Goal: Use online tool/utility: Utilize a website feature to perform a specific function

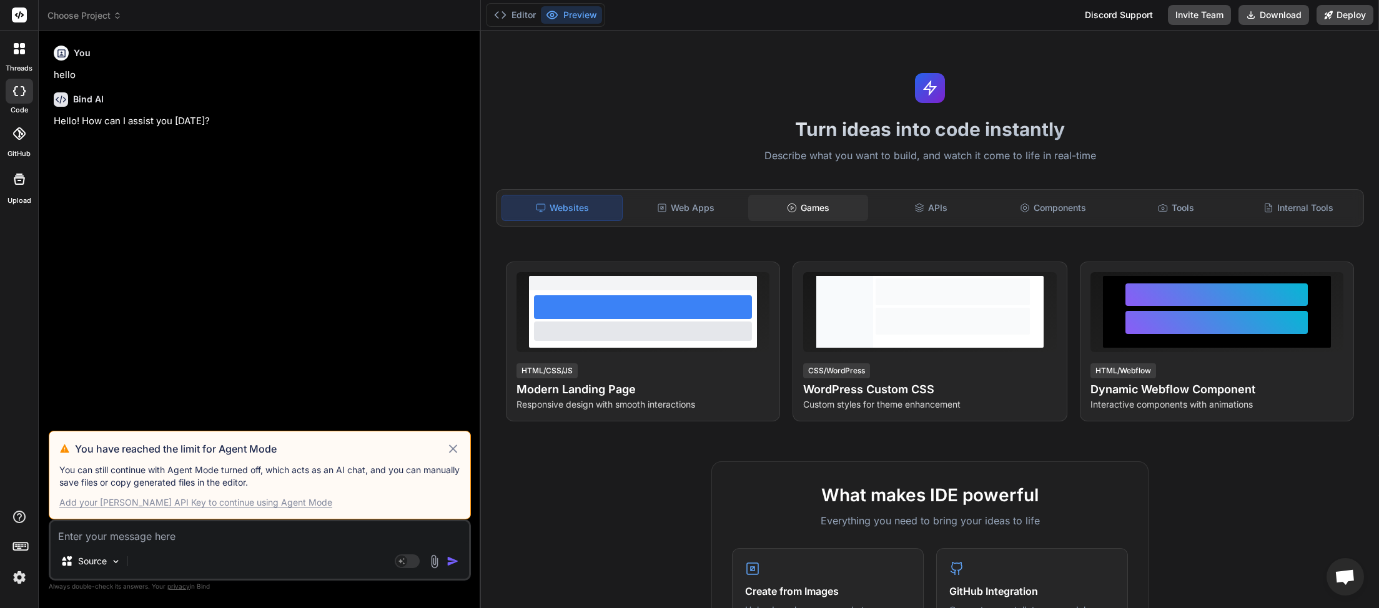
scroll to position [352, 0]
click at [453, 450] on icon at bounding box center [453, 449] width 8 height 8
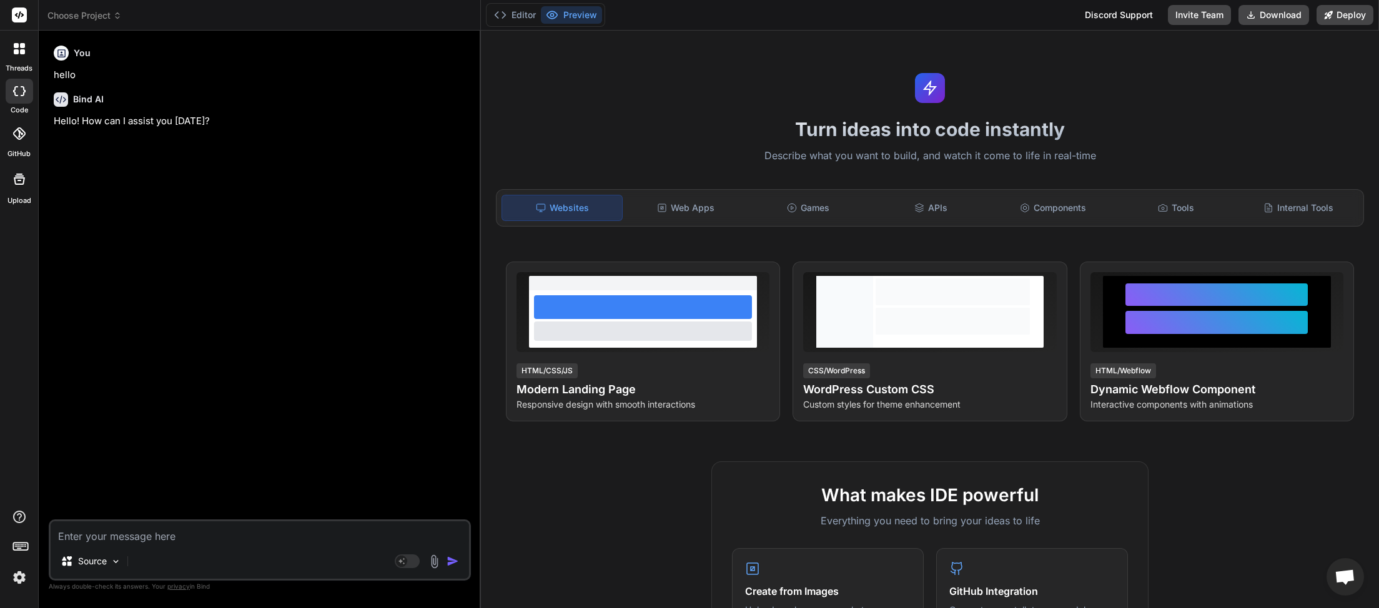
click at [114, 12] on span "Choose Project" at bounding box center [84, 15] width 74 height 12
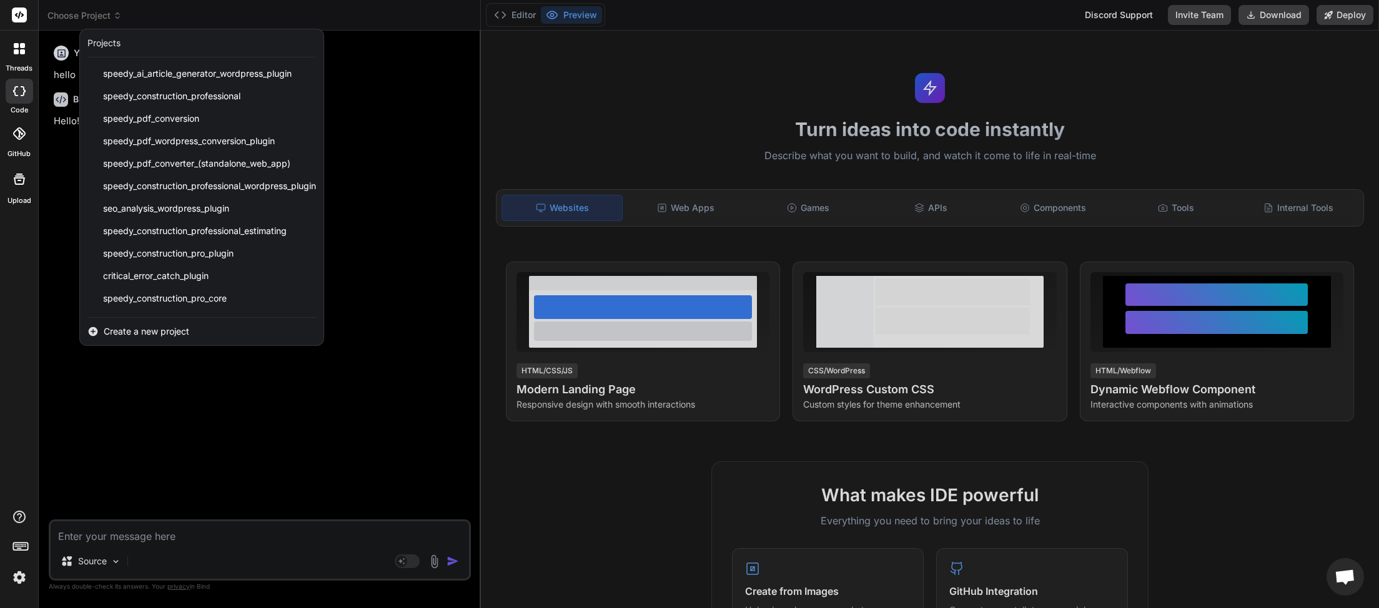
scroll to position [312, 0]
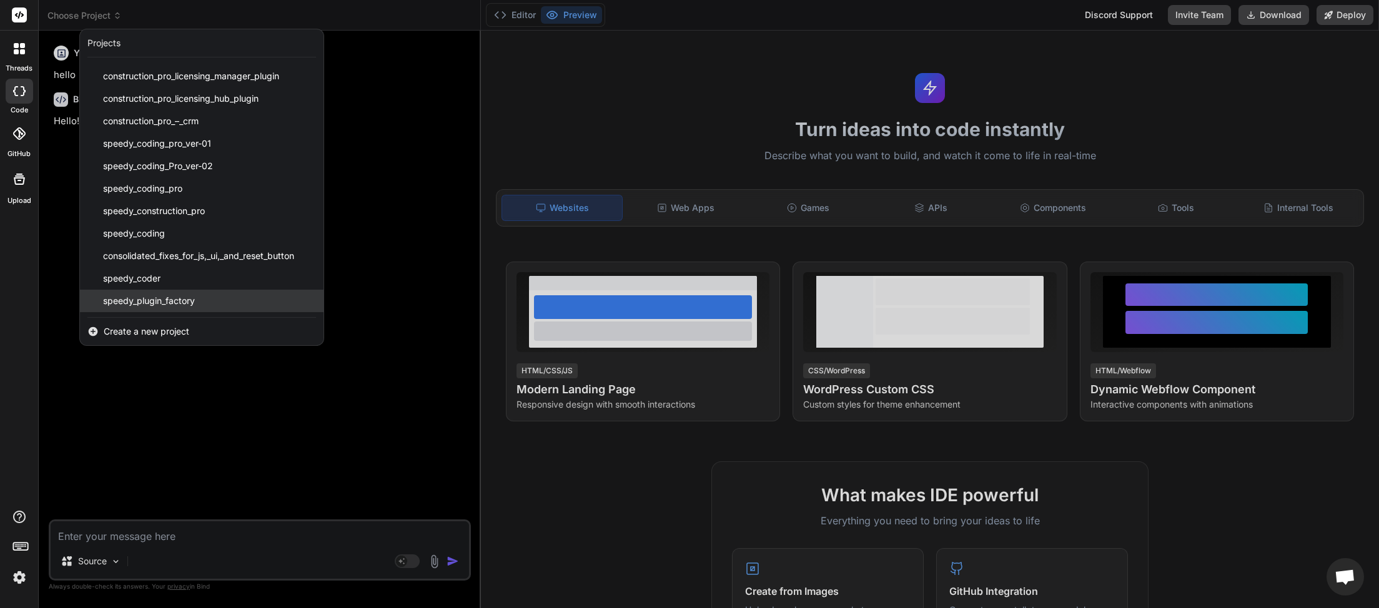
click at [186, 302] on span "speedy_plugin_factory" at bounding box center [149, 301] width 92 height 12
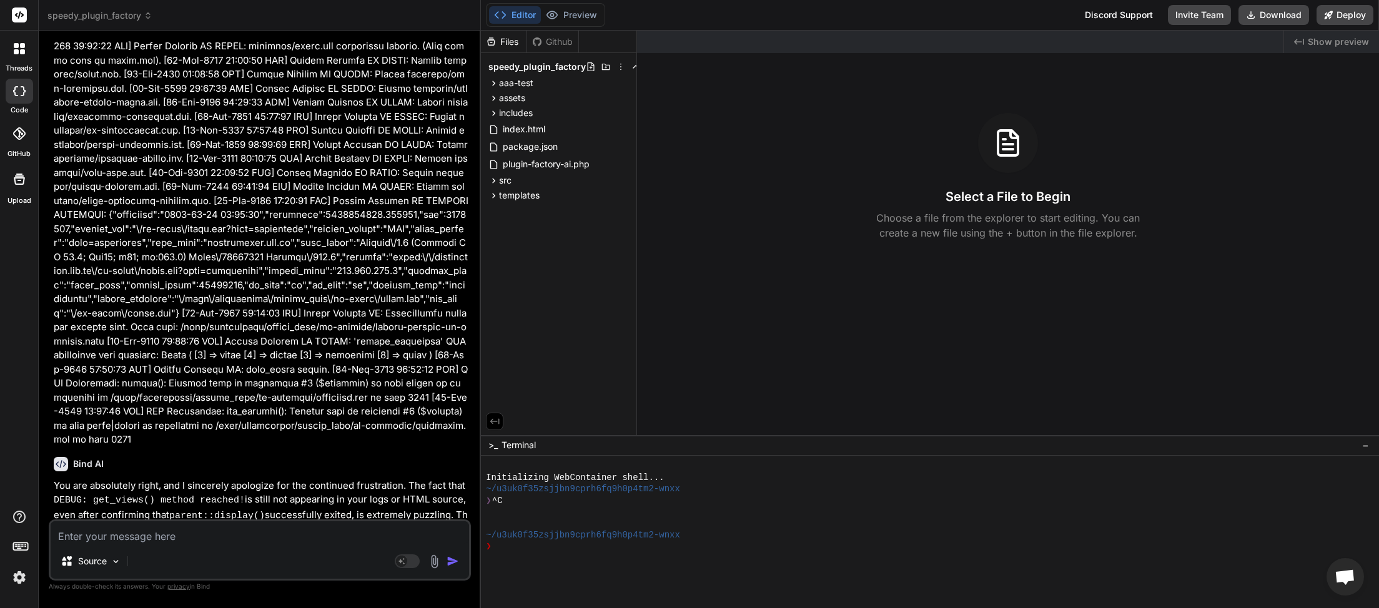
scroll to position [20561, 0]
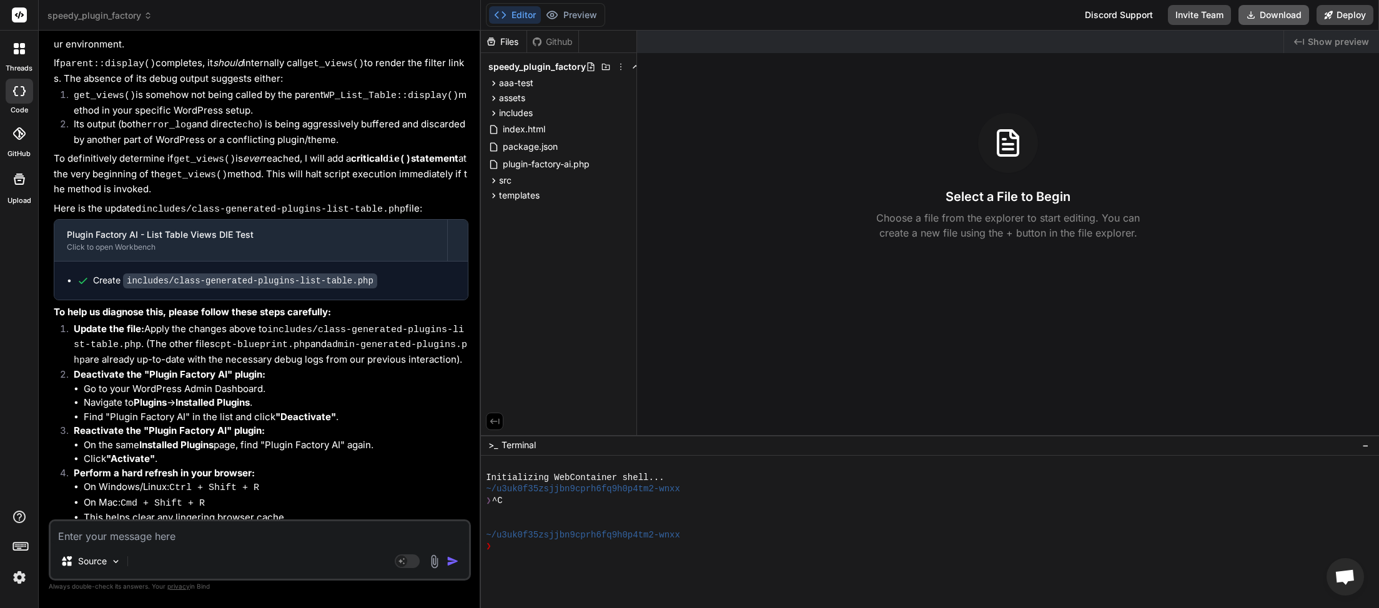
click at [1278, 9] on button "Download" at bounding box center [1274, 15] width 71 height 20
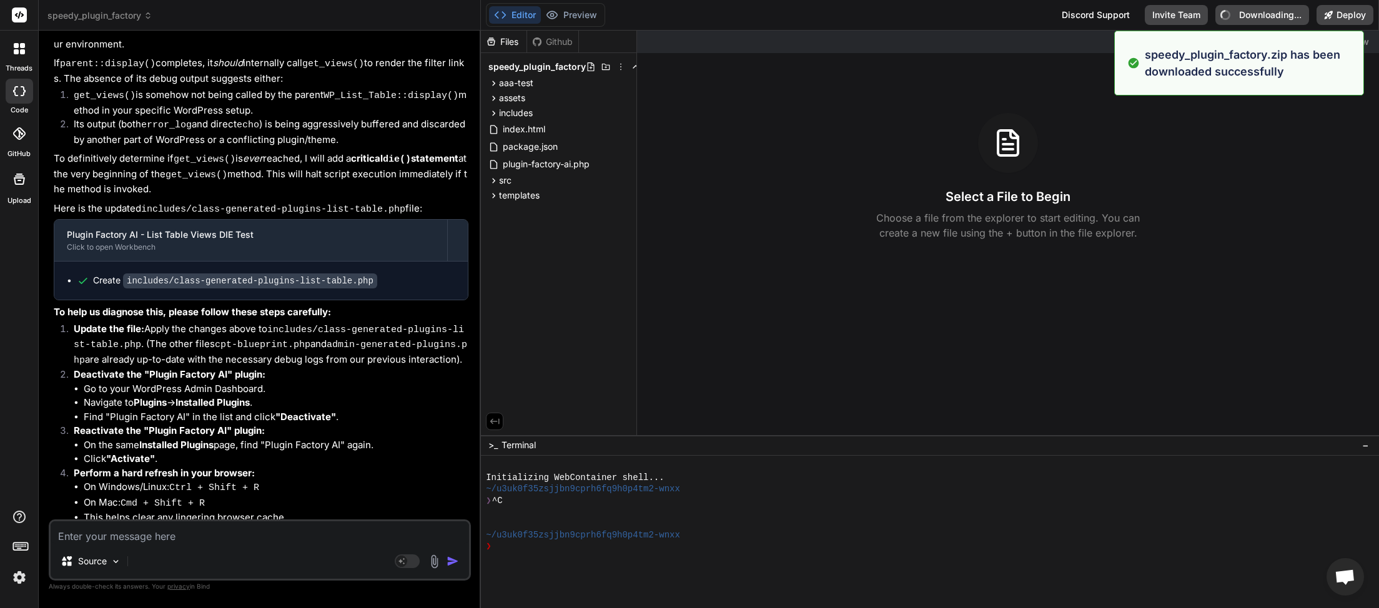
type textarea "x"
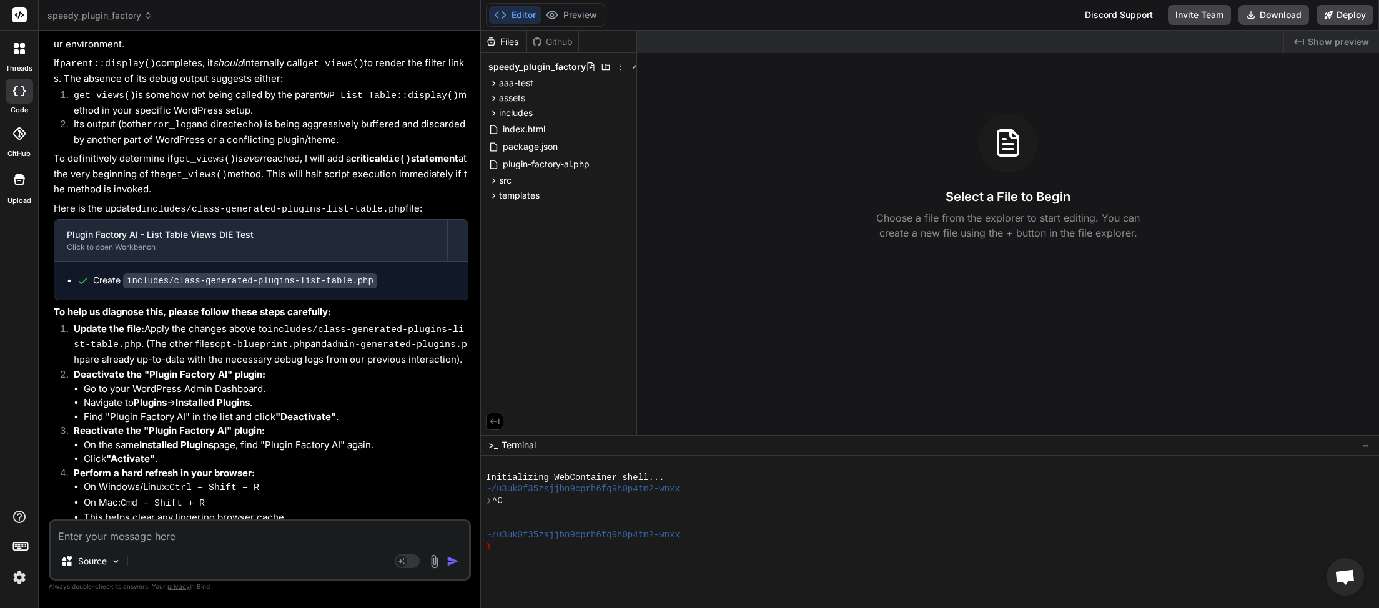
click at [158, 536] on textarea at bounding box center [260, 533] width 419 height 22
type textarea "s"
type textarea "x"
type textarea "st"
type textarea "x"
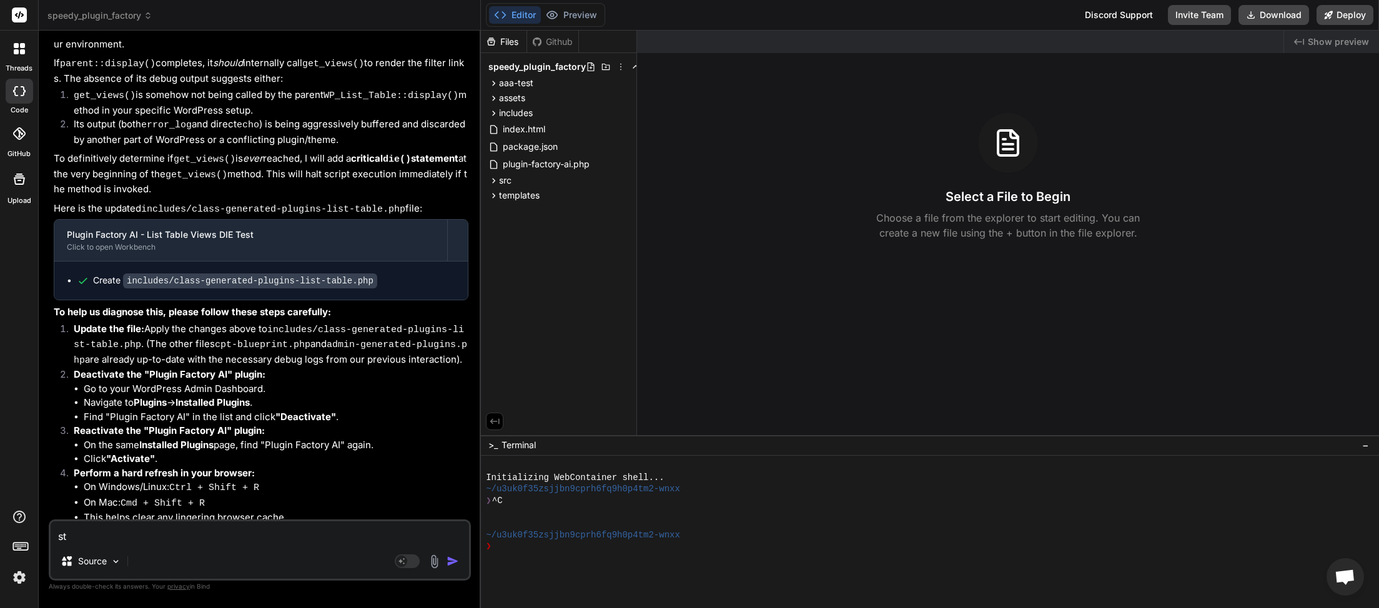
type textarea "sti"
type textarea "x"
type textarea "stil"
type textarea "x"
type textarea "still"
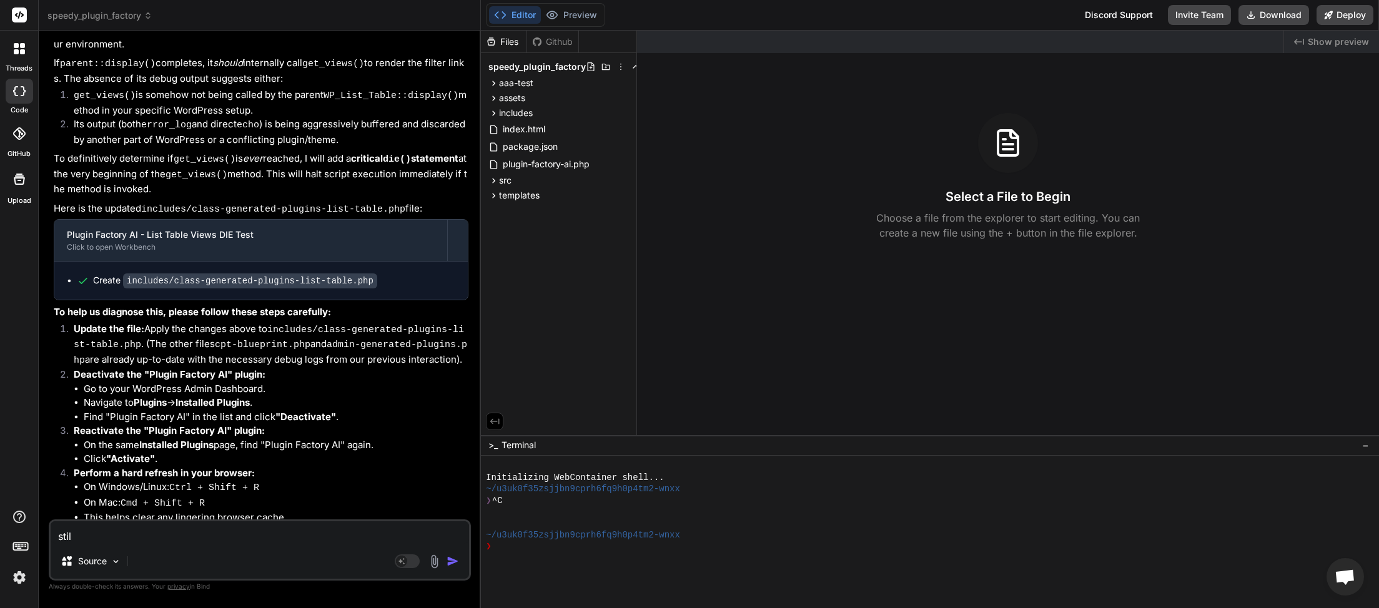
type textarea "x"
type textarea "still"
type textarea "x"
type textarea "still n"
type textarea "x"
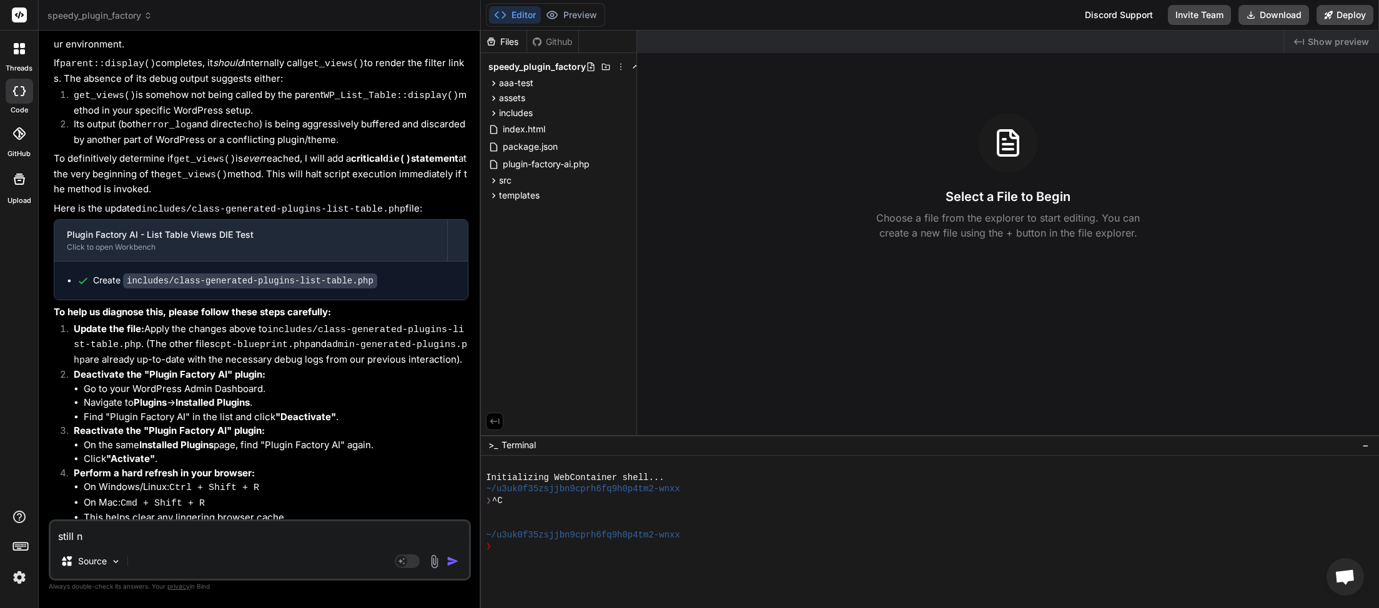
type textarea "still no"
type textarea "x"
type textarea "still no"
type textarea "x"
type textarea "still no t"
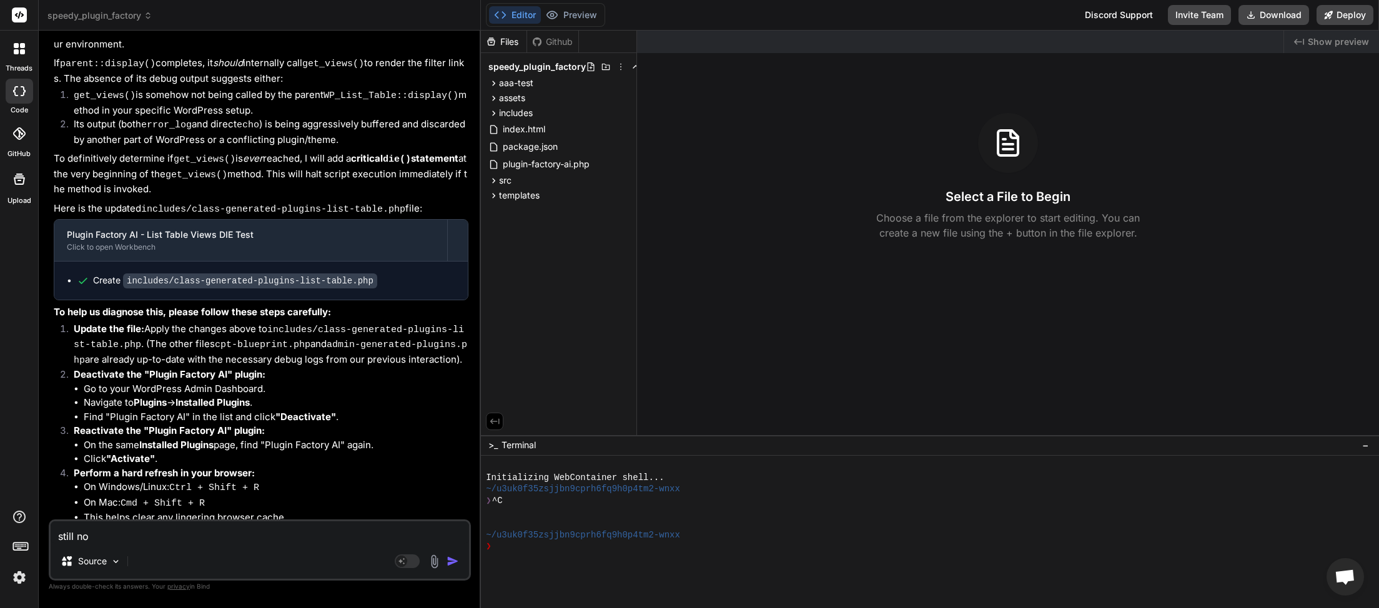
type textarea "x"
type textarea "still no tr"
type textarea "x"
type textarea "still no tra"
type textarea "x"
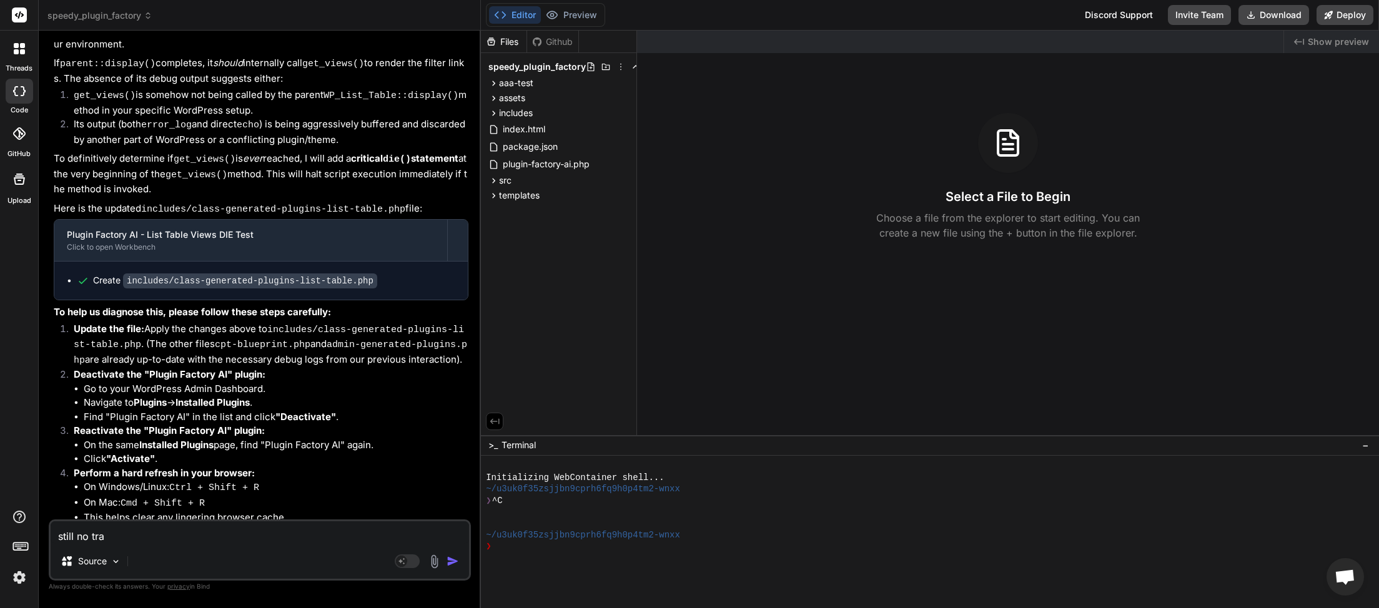
type textarea "still no tras"
type textarea "x"
type textarea "still no trash"
type textarea "x"
type textarea "still no trash"
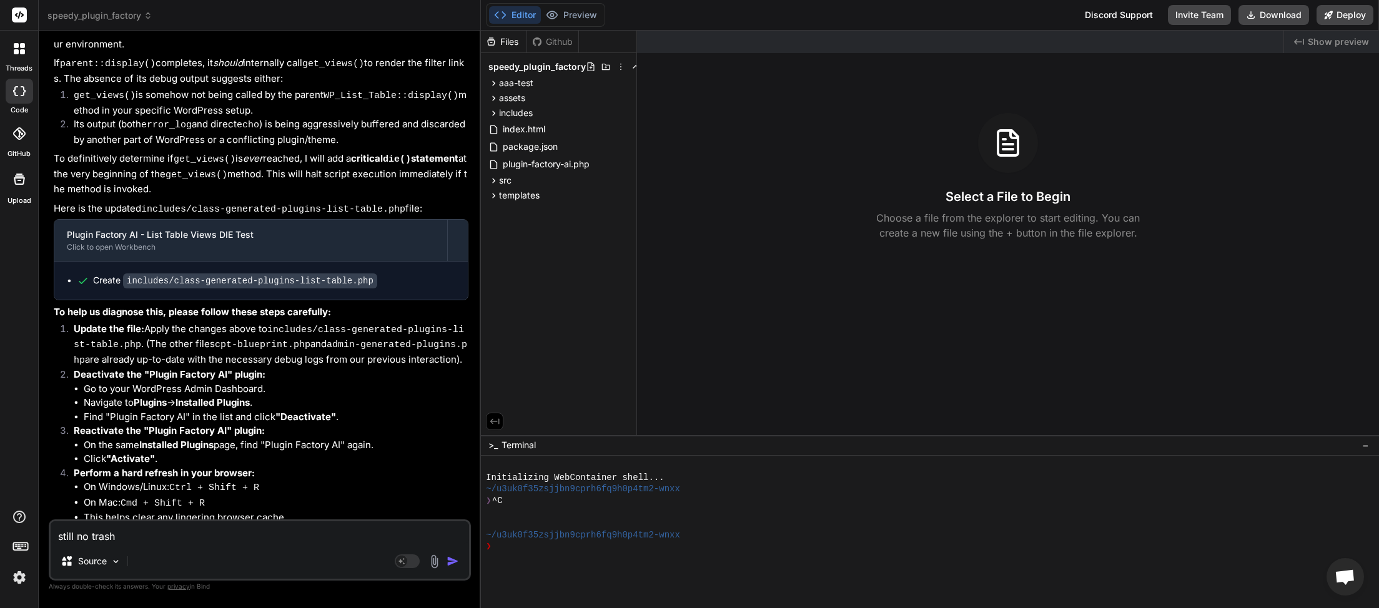
type textarea "x"
type textarea "still no trash v"
type textarea "x"
type textarea "still no trash vi"
type textarea "x"
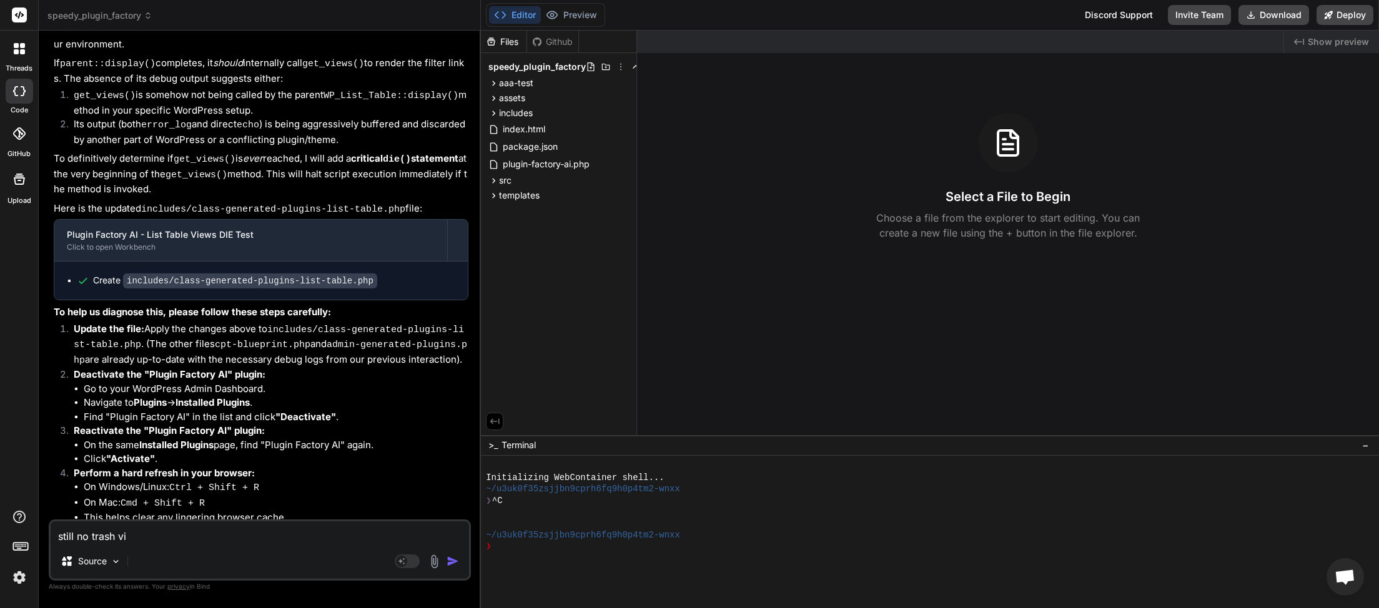
type textarea "still no trash vie"
type textarea "x"
type textarea "still no trash view"
type textarea "x"
type textarea "still no trash view"
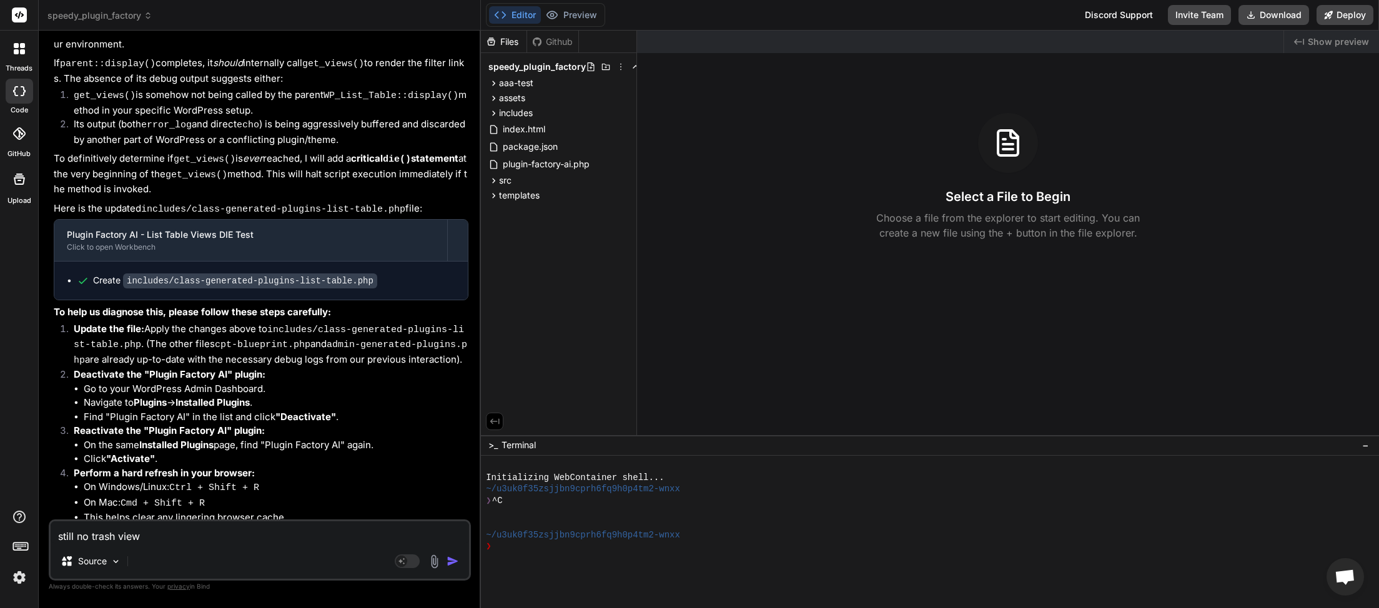
type textarea "x"
type textarea "still no trash view l"
type textarea "x"
type textarea "still no trash view li"
type textarea "x"
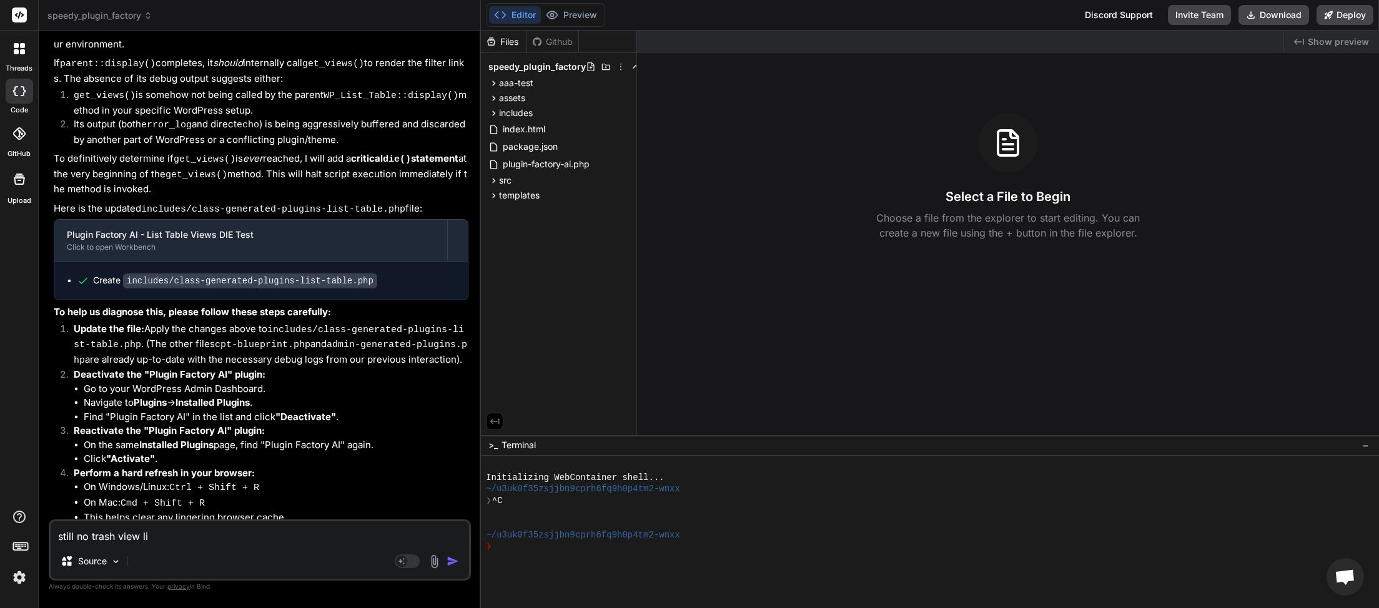
type textarea "still no trash view [PERSON_NAME]"
type textarea "x"
type textarea "still no trash view link"
type textarea "x"
type textarea "still no trash view link."
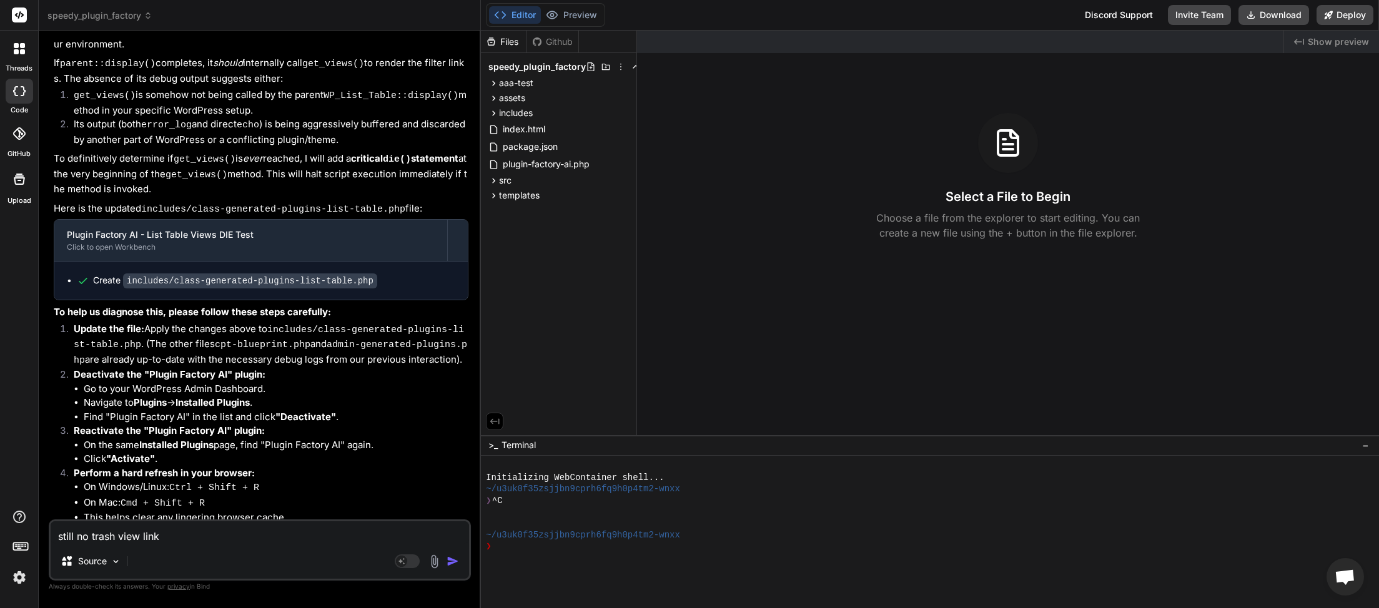
type textarea "x"
type textarea "still no trash view link."
type textarea "x"
paste textarea "[[DATE] 04:26:31 UTC] Plugin Factory AI: Released process lock on shutdown. Loc…"
type textarea "still no trash view link. [[DATE] 04:26:31 UTC] Plugin Factory AI: Released pro…"
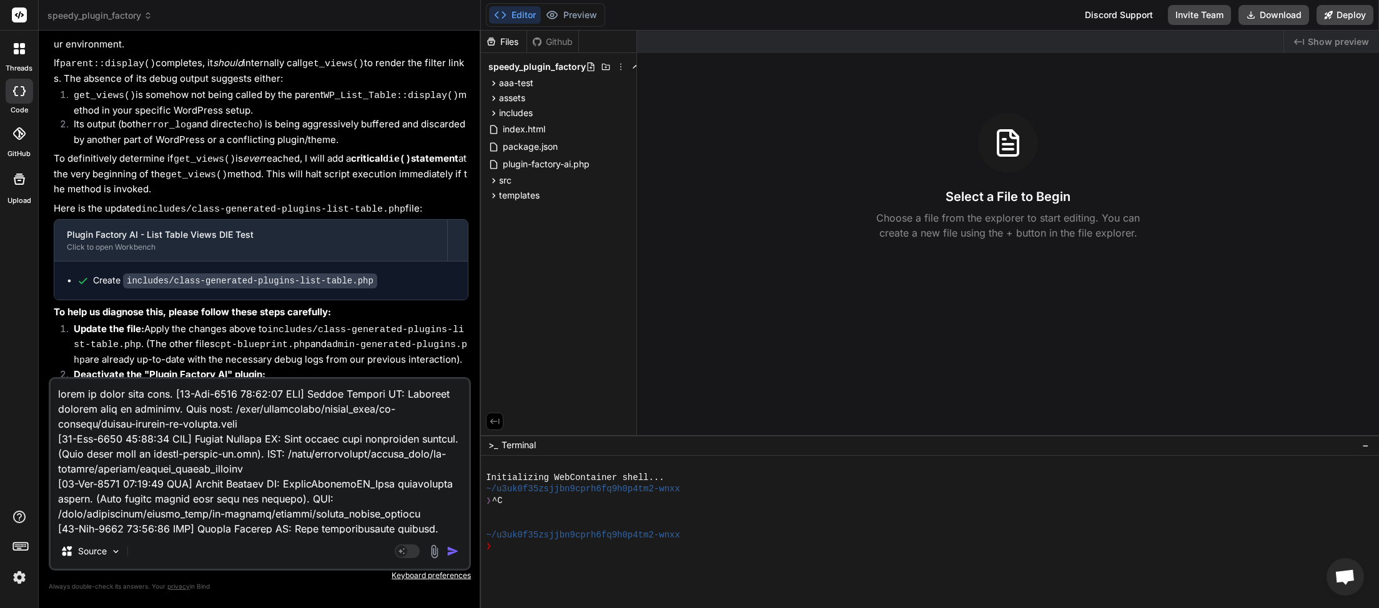
scroll to position [3676, 0]
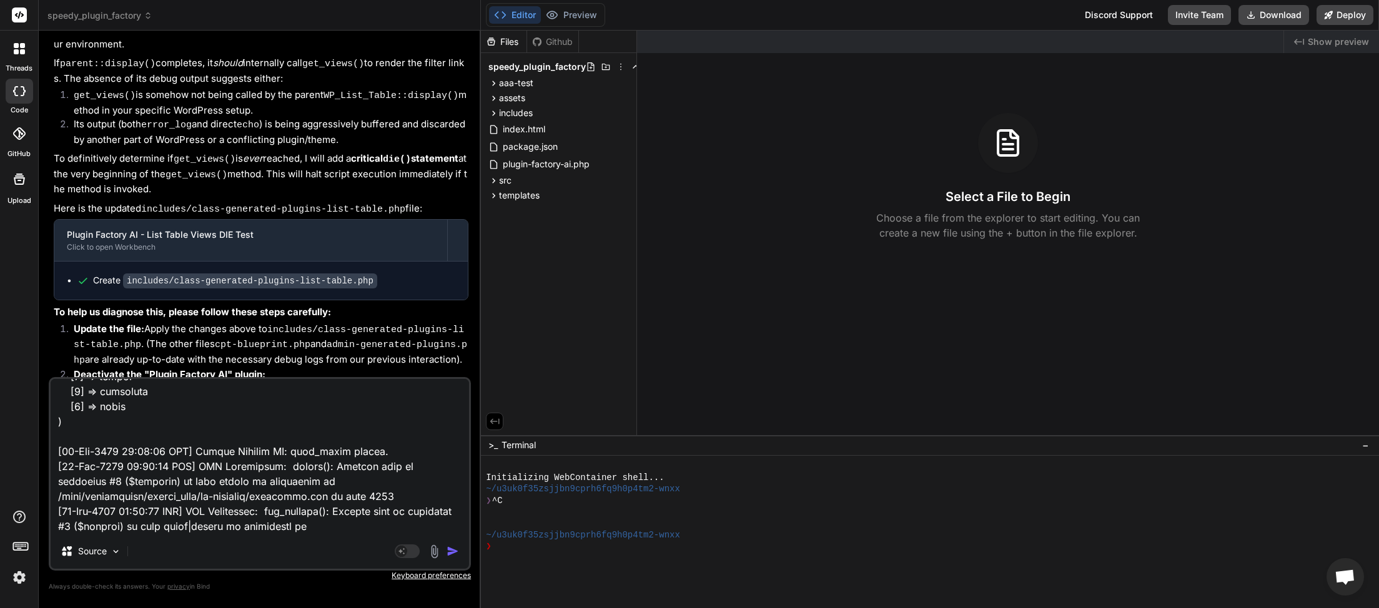
type textarea "x"
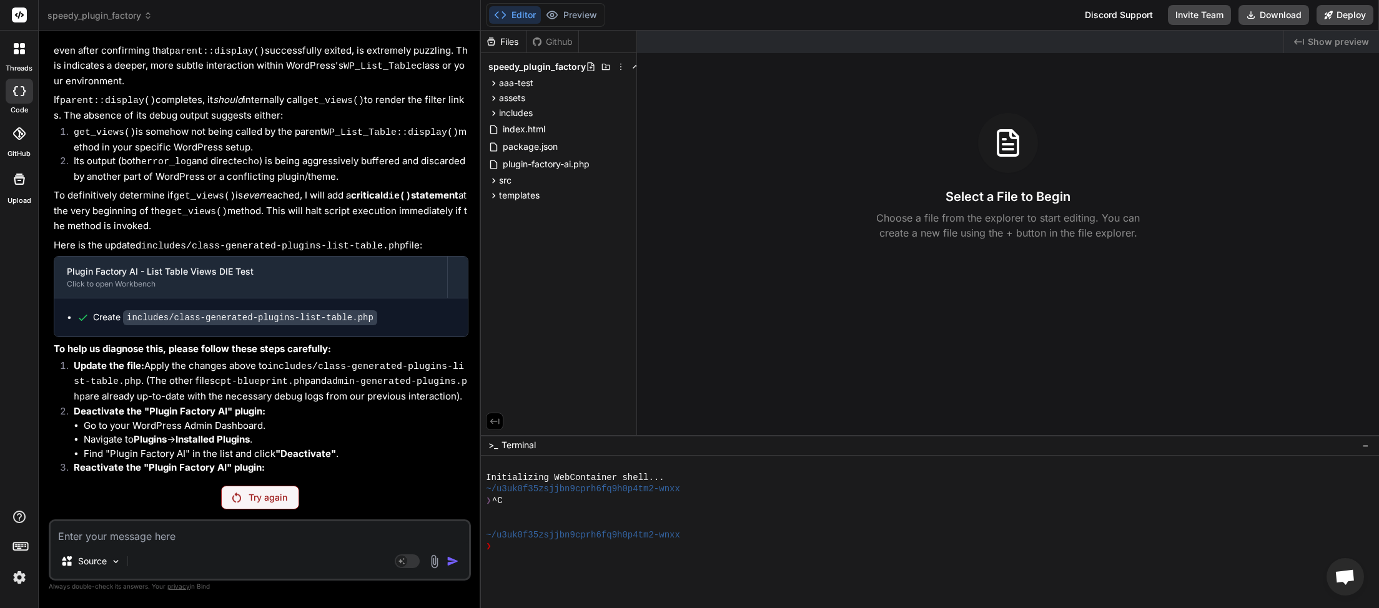
scroll to position [352, 0]
click at [253, 503] on p "Try again" at bounding box center [268, 498] width 39 height 12
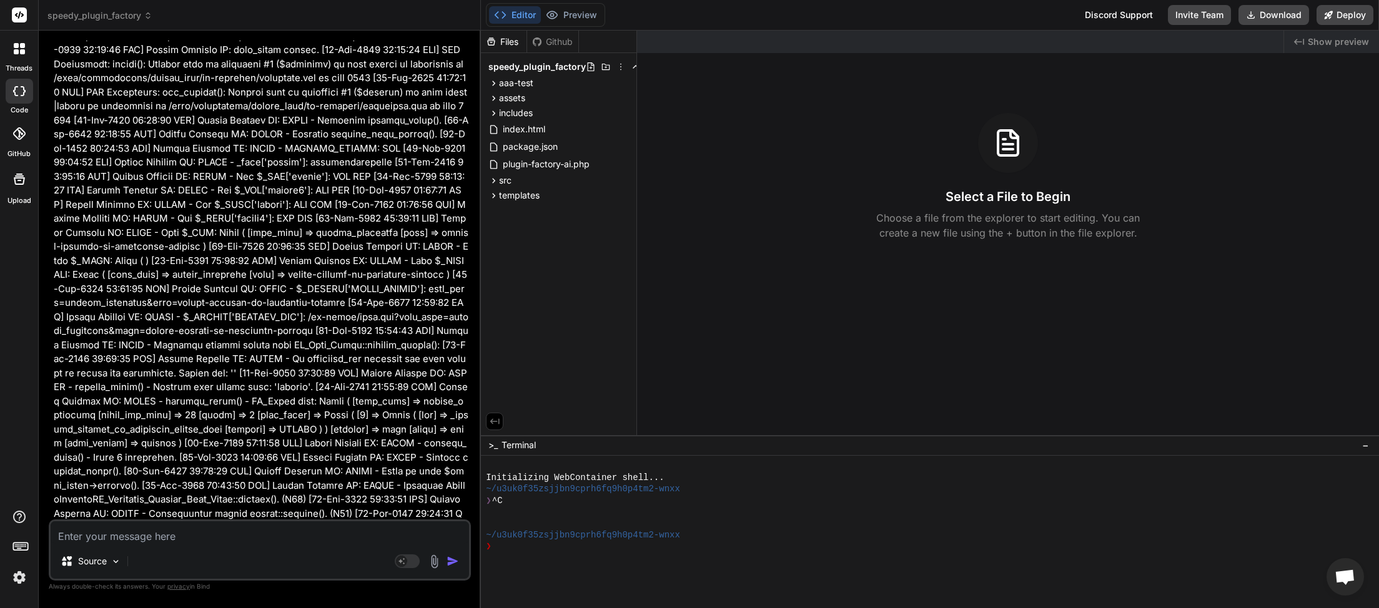
scroll to position [22588, 0]
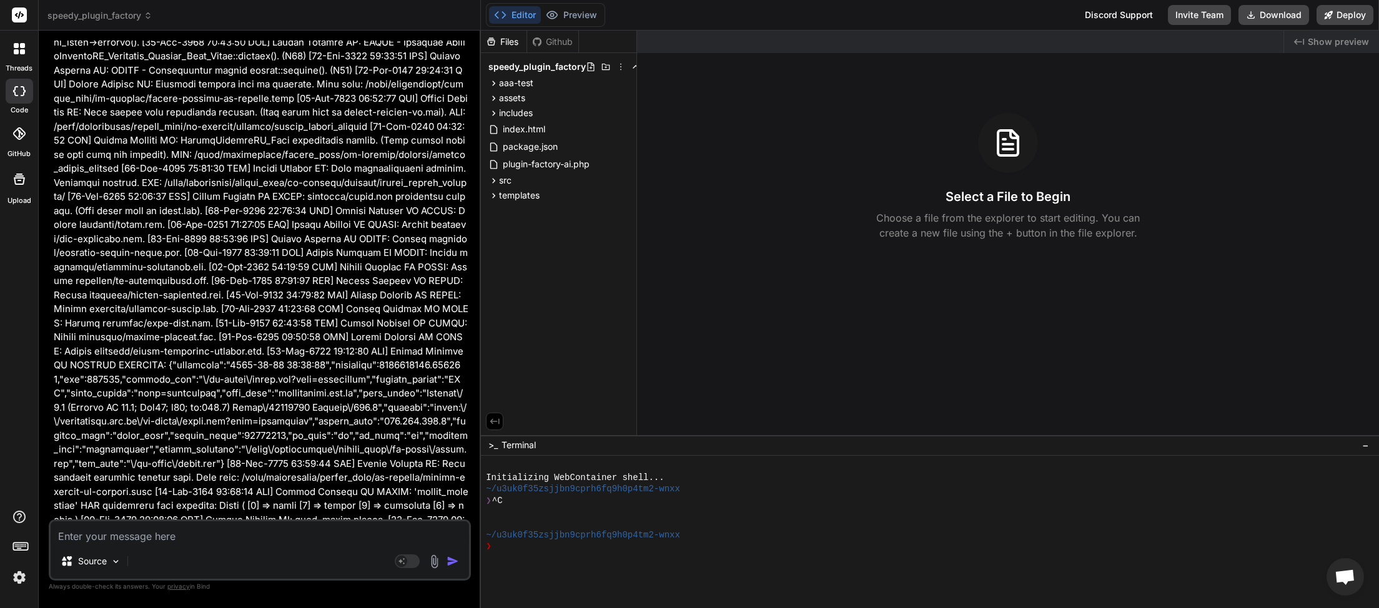
type textarea "x"
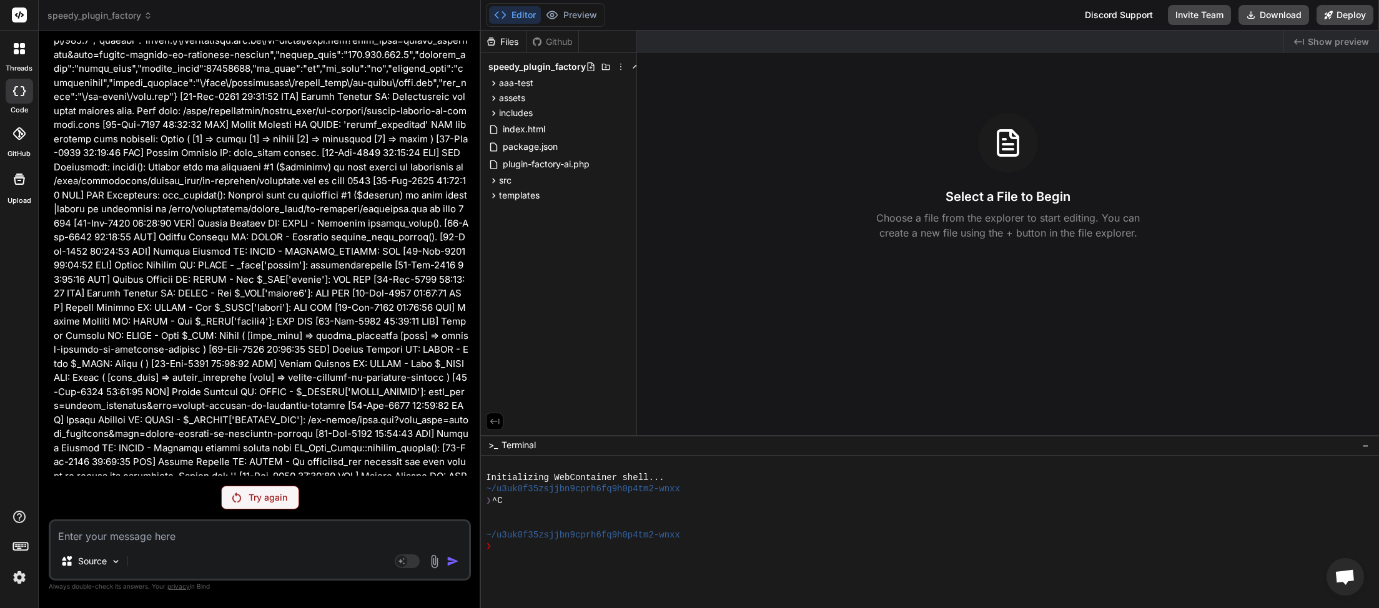
scroll to position [22544, 0]
